Goal: Information Seeking & Learning: Learn about a topic

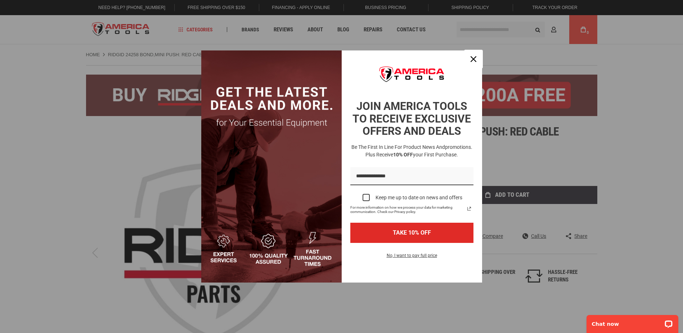
drag, startPoint x: 474, startPoint y: 59, endPoint x: 509, endPoint y: 66, distance: 34.9
click at [474, 59] on icon "close icon" at bounding box center [474, 59] width 6 height 6
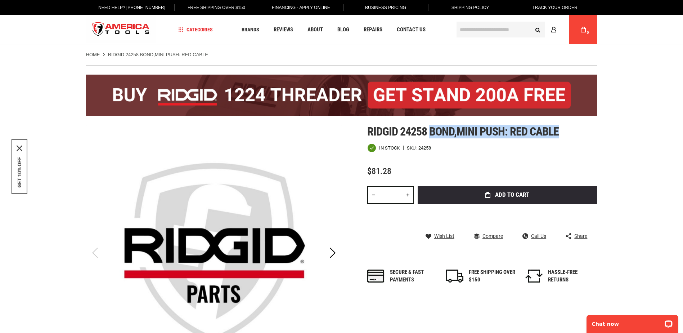
drag, startPoint x: 431, startPoint y: 130, endPoint x: 562, endPoint y: 131, distance: 131.8
click at [562, 131] on h1 "Ridgid 24258 bond,mini push: red cable" at bounding box center [482, 131] width 230 height 13
copy span "bond,mini push: red cable"
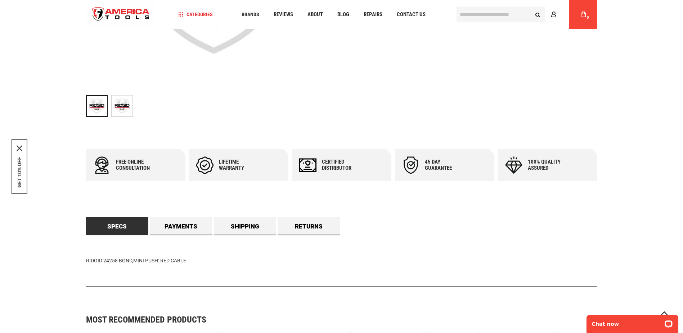
scroll to position [324, 0]
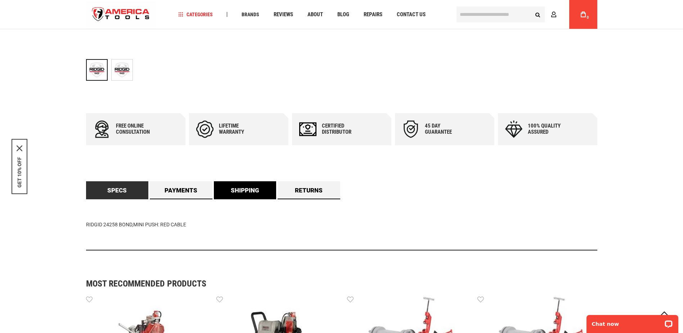
click at [262, 187] on link "Shipping" at bounding box center [245, 190] width 63 height 18
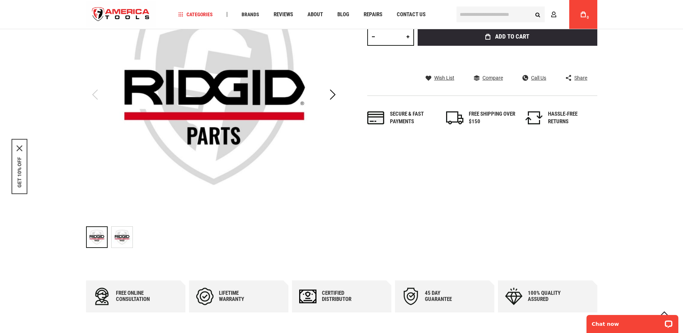
scroll to position [0, 0]
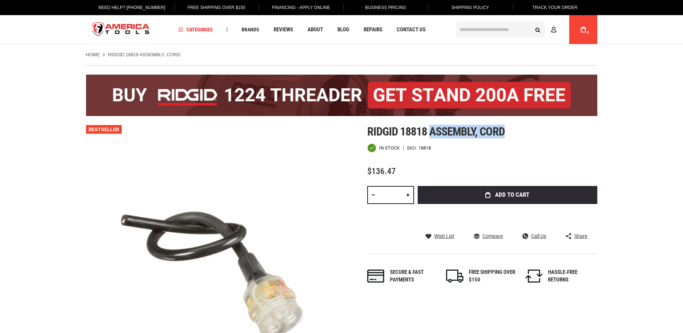
drag, startPoint x: 431, startPoint y: 132, endPoint x: 509, endPoint y: 132, distance: 78.1
click at [509, 132] on h1 "Ridgid 18818 assembly, cord" at bounding box center [482, 131] width 230 height 13
